Goal: Task Accomplishment & Management: Manage account settings

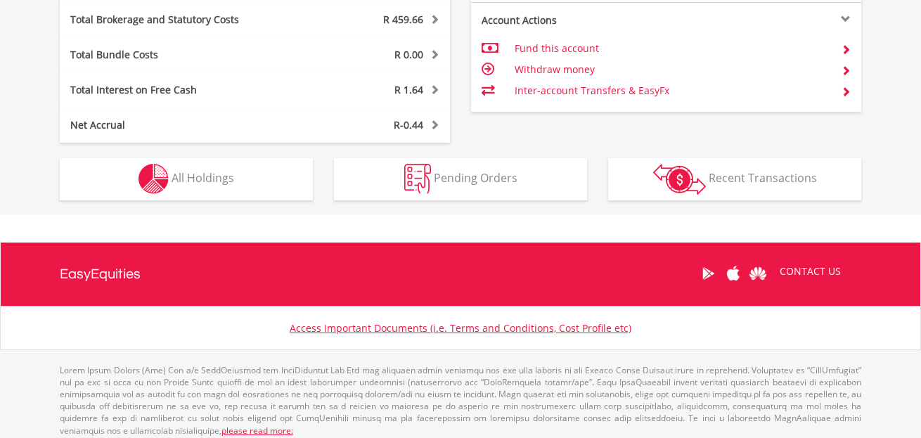
scroll to position [135, 267]
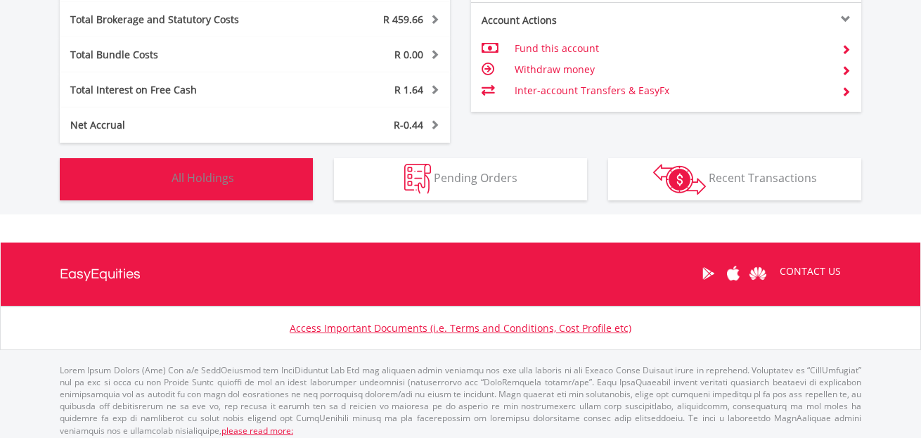
click at [226, 174] on span "All Holdings" at bounding box center [203, 177] width 63 height 15
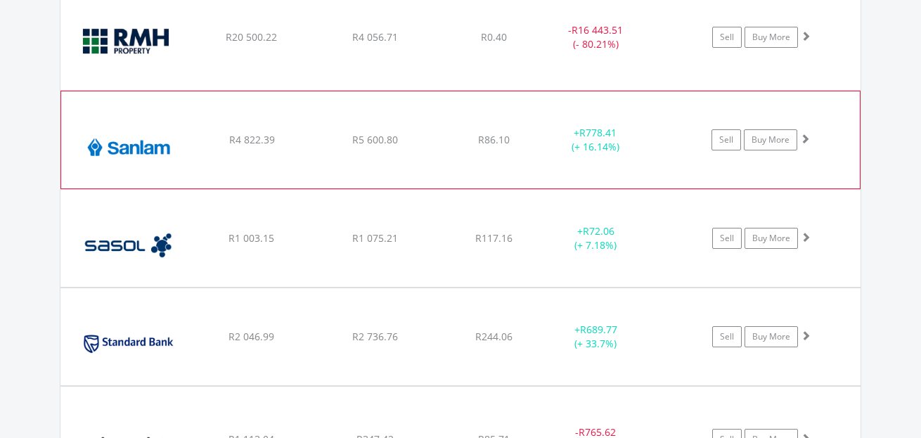
scroll to position [2265, 0]
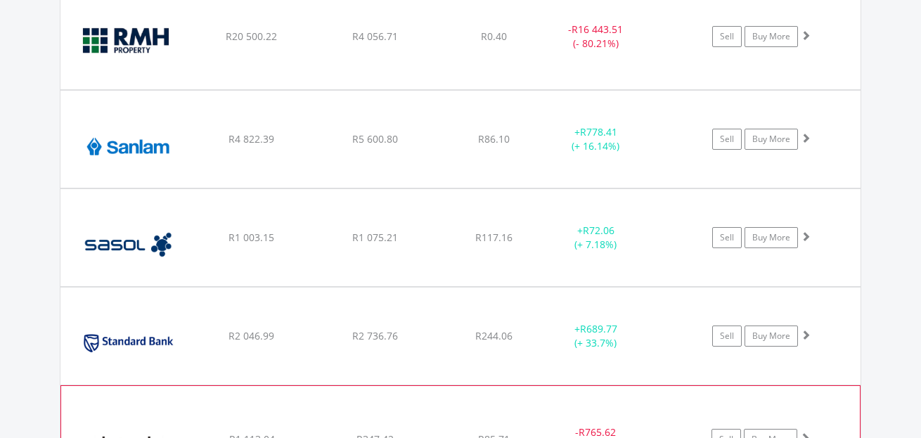
click at [205, 422] on div "﻿ Thungela Resources Limited R1 113.04 R347.42 R85.71 - R765.62 (- 68.79%) Sell…" at bounding box center [460, 438] width 799 height 105
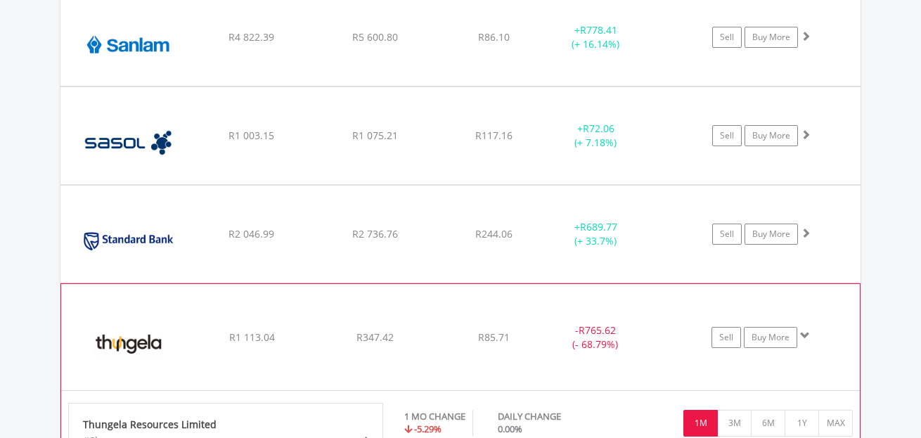
scroll to position [2406, 0]
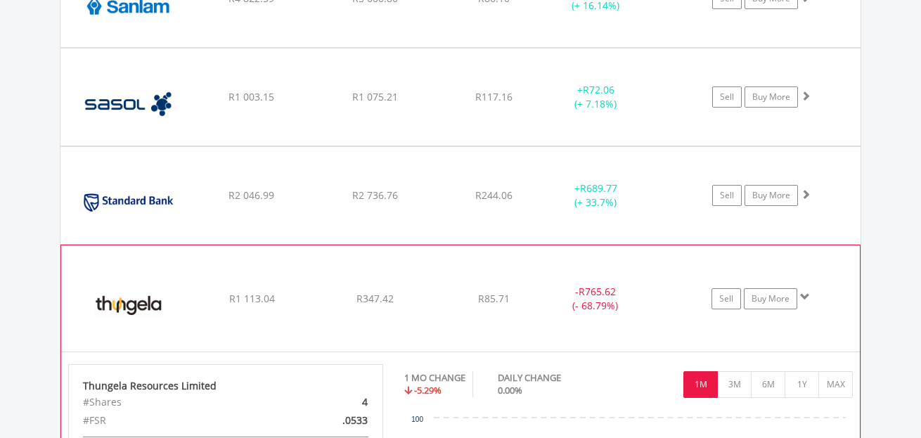
click at [319, 318] on div "﻿ Thungela Resources Limited R1 113.04 R347.42 R85.71 - R765.62 (- 68.79%) Sell…" at bounding box center [460, 297] width 799 height 105
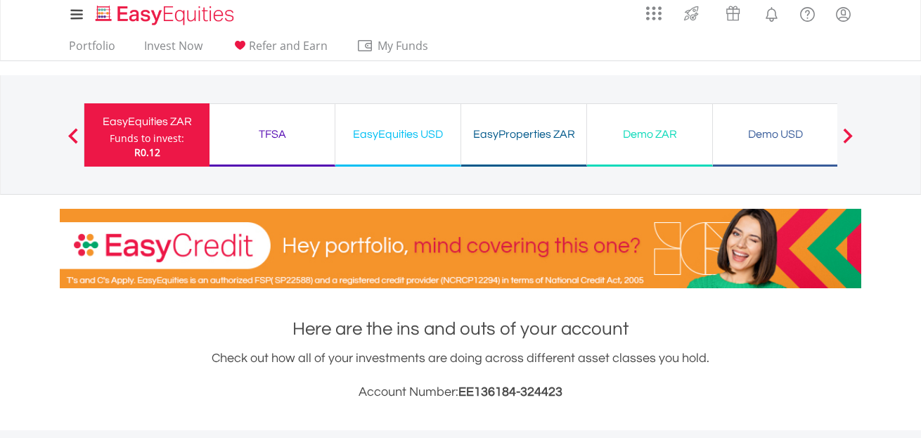
scroll to position [0, 0]
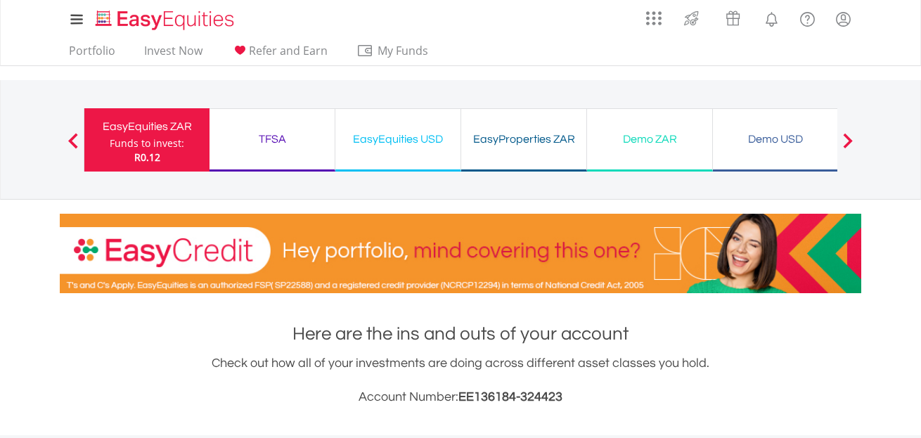
click at [287, 131] on div "TFSA" at bounding box center [272, 139] width 108 height 20
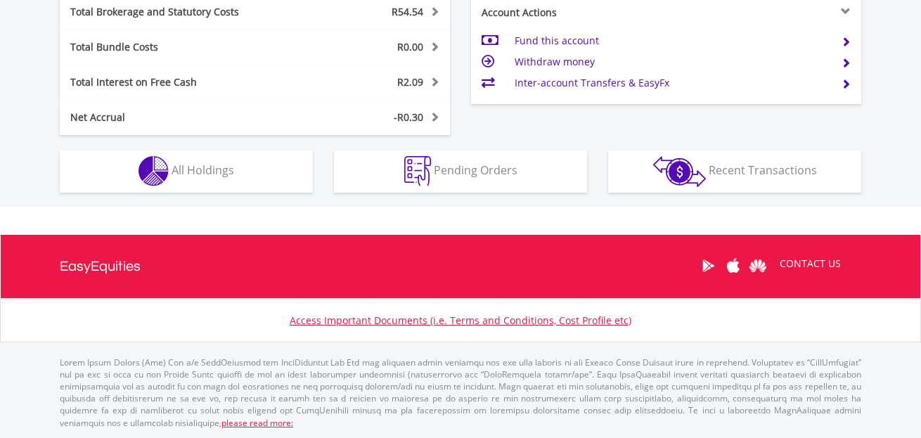
scroll to position [135, 267]
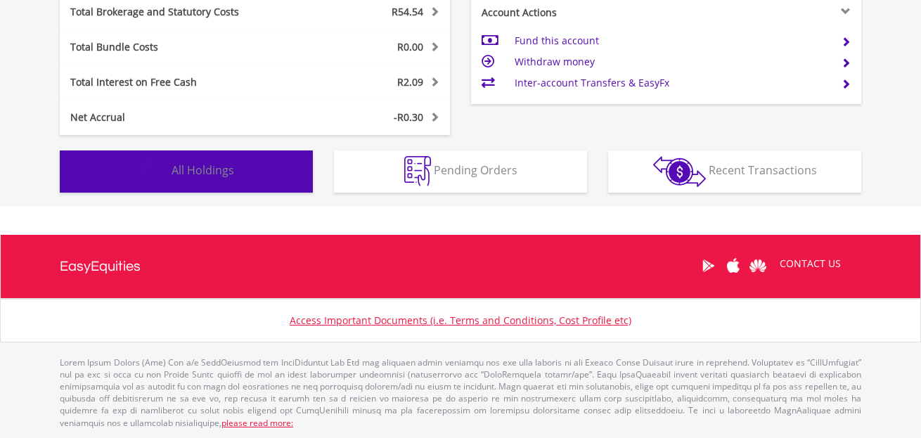
click at [232, 170] on span "All Holdings" at bounding box center [203, 169] width 63 height 15
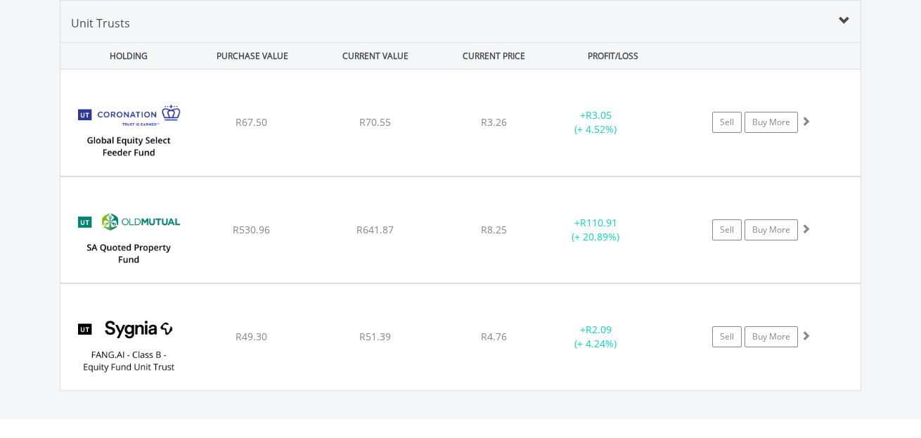
scroll to position [1940, 0]
click at [95, 13] on div "Unit Trusts HOLDING PURCHASE VALUE CURRENT VALUE CURRENT PRICE PROFIT/LOSS ﻿ Co…" at bounding box center [461, 194] width 802 height 391
